Goal: Transaction & Acquisition: Purchase product/service

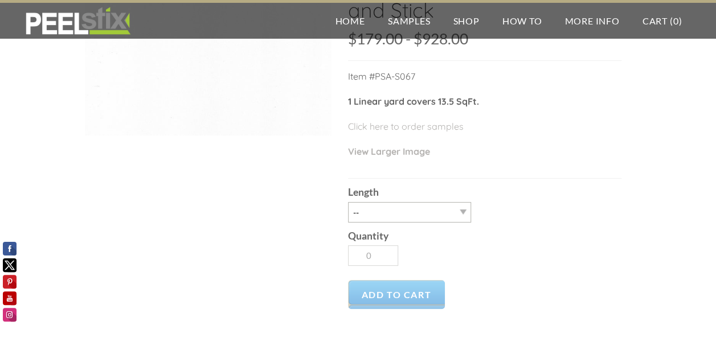
scroll to position [114, 0]
click at [460, 211] on select "-- 3LY 10LY 15LY 30LY" at bounding box center [409, 212] width 123 height 20
select select "3LY"
click at [348, 202] on select "-- 3LY 10LY 15LY 30LY" at bounding box center [409, 212] width 123 height 20
type input "1"
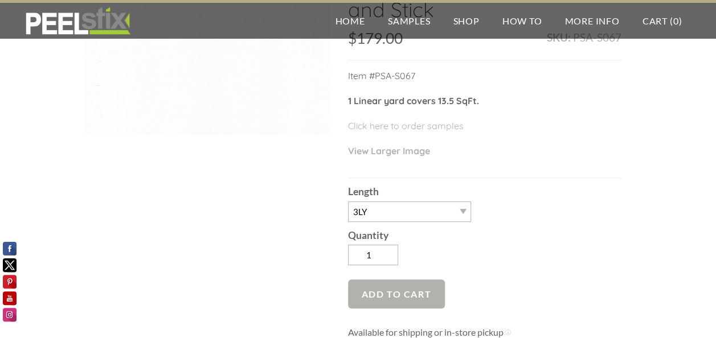
click at [397, 285] on span "Add to Cart" at bounding box center [396, 293] width 97 height 29
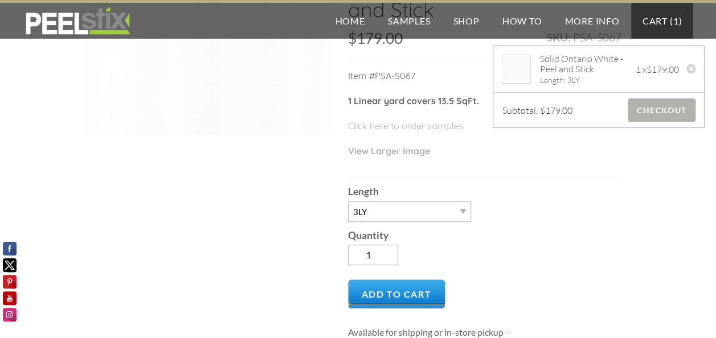
click at [644, 110] on span "Checkout" at bounding box center [661, 109] width 68 height 23
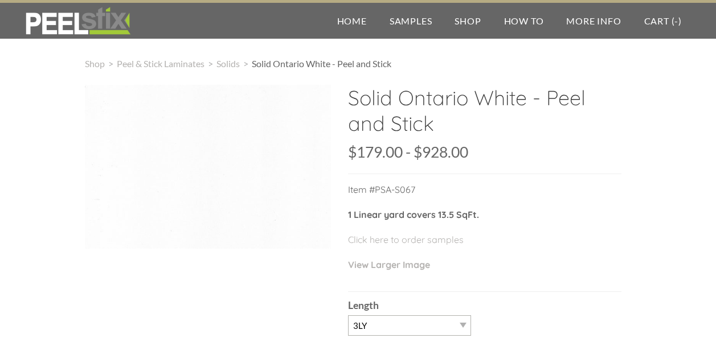
select select "3LY"
